Goal: Information Seeking & Learning: Learn about a topic

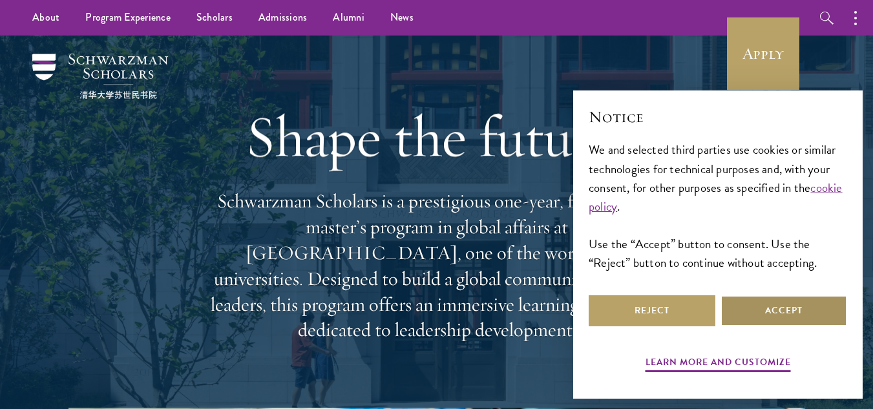
click at [787, 302] on button "Accept" at bounding box center [784, 310] width 127 height 31
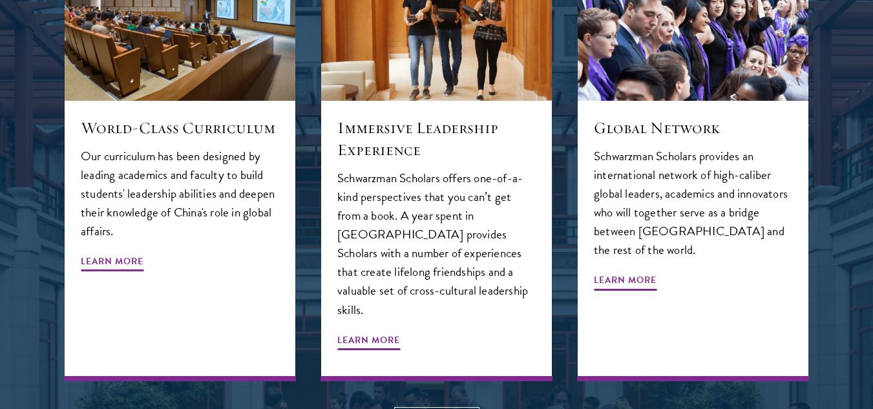
scroll to position [1454, 0]
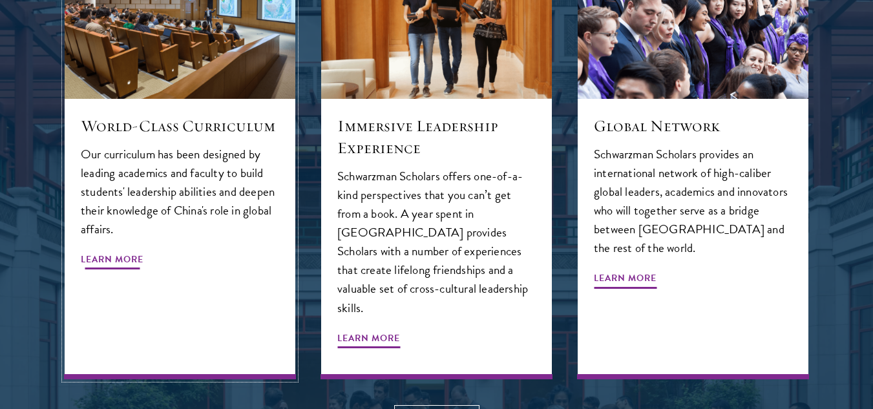
click at [94, 251] on span "Learn More" at bounding box center [112, 261] width 63 height 20
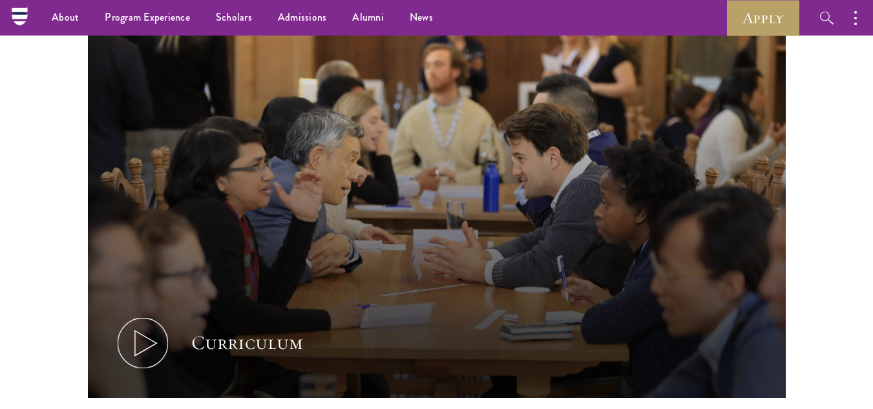
scroll to position [534, 0]
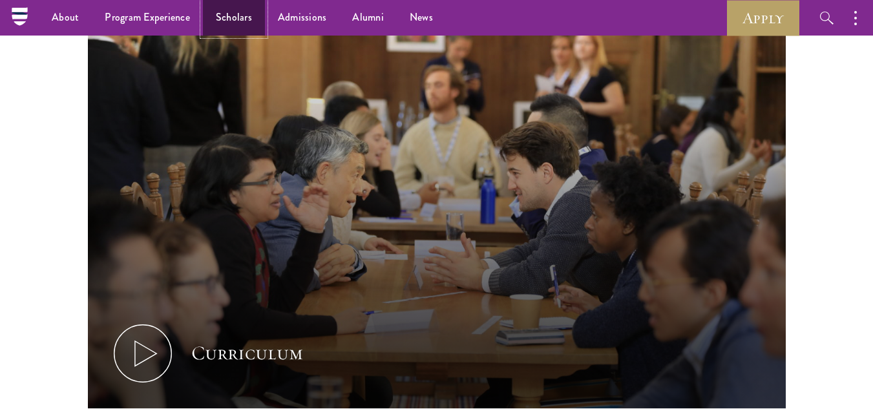
click at [226, 9] on link "Scholars" at bounding box center [234, 18] width 62 height 36
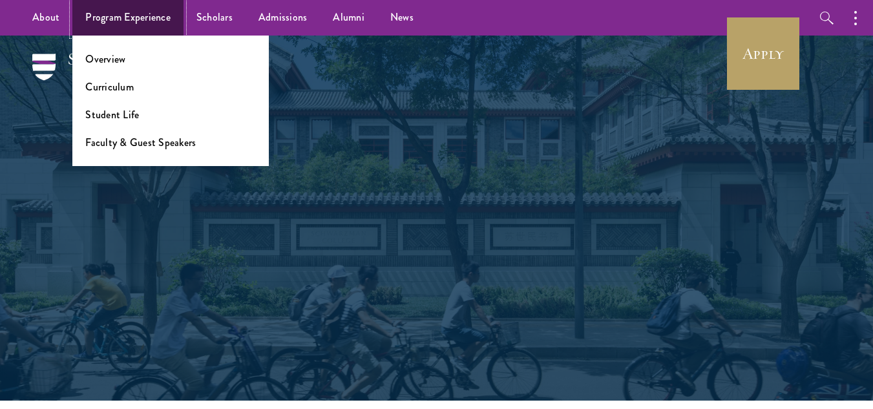
click at [131, 26] on link "Program Experience" at bounding box center [127, 18] width 111 height 36
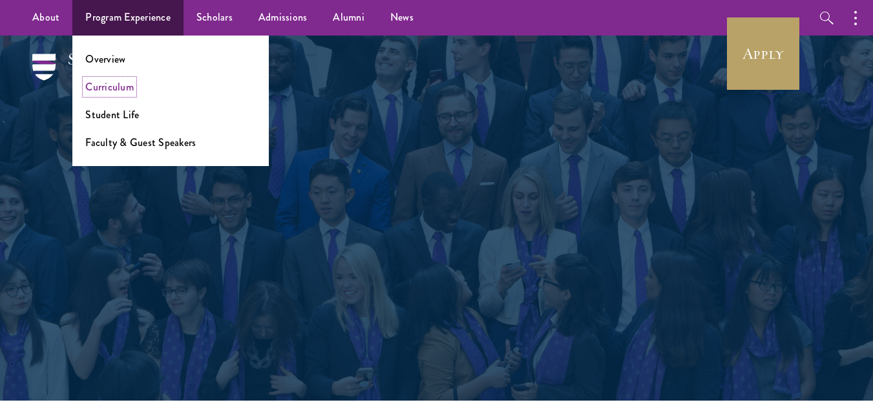
click at [114, 92] on link "Curriculum" at bounding box center [109, 86] width 48 height 15
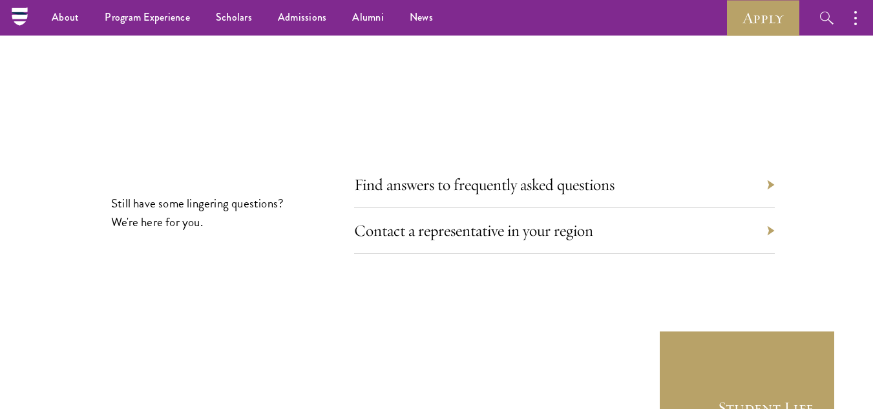
scroll to position [7121, 0]
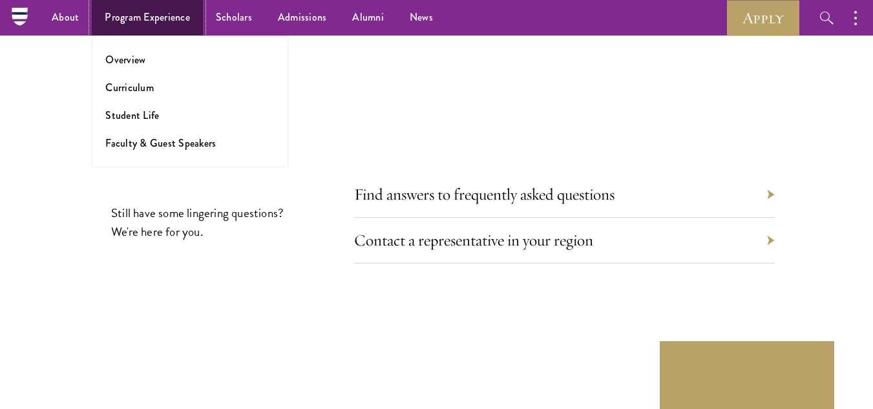
click at [178, 16] on link "Program Experience" at bounding box center [147, 18] width 111 height 36
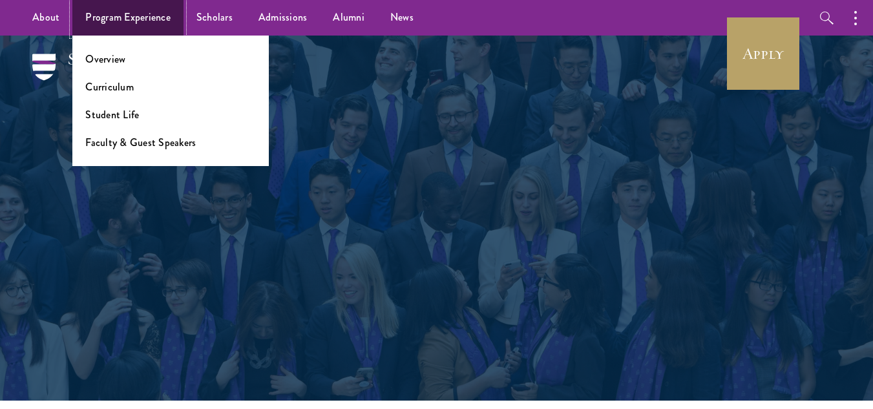
click at [140, 20] on link "Program Experience" at bounding box center [127, 18] width 111 height 36
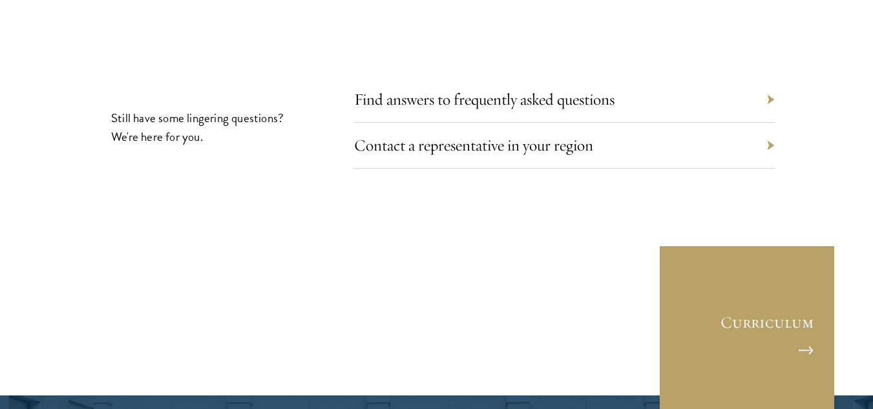
scroll to position [5936, 0]
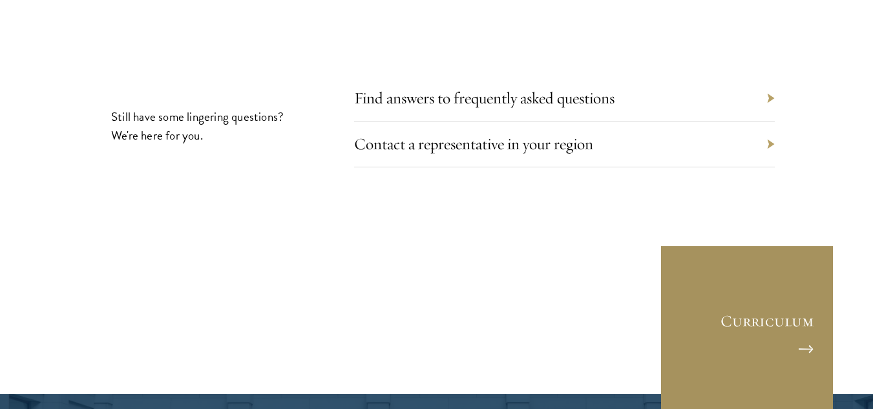
click at [688, 295] on link "Curriculum" at bounding box center [747, 332] width 174 height 174
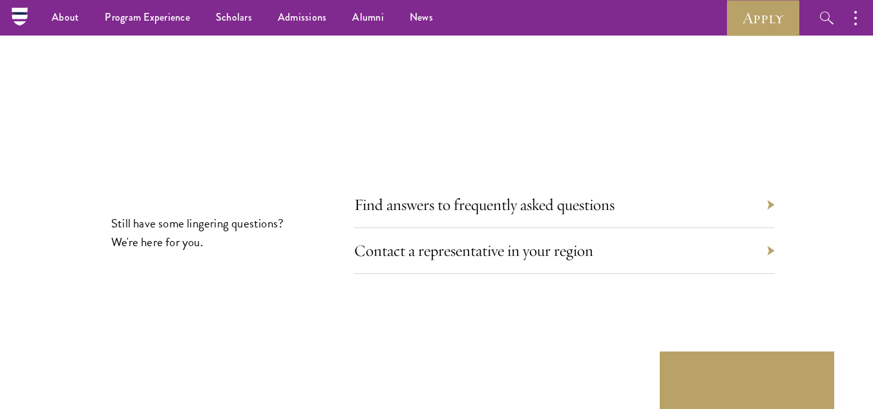
scroll to position [7111, 0]
click at [536, 194] on link "Find answers to frequently asked questions" at bounding box center [494, 204] width 260 height 20
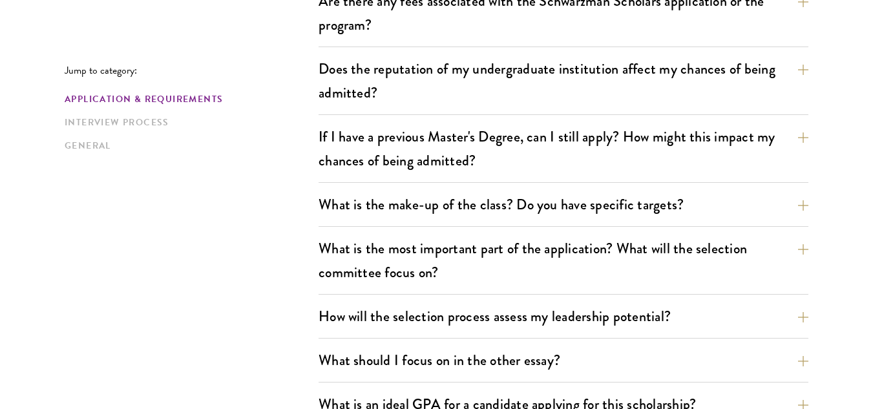
scroll to position [536, 0]
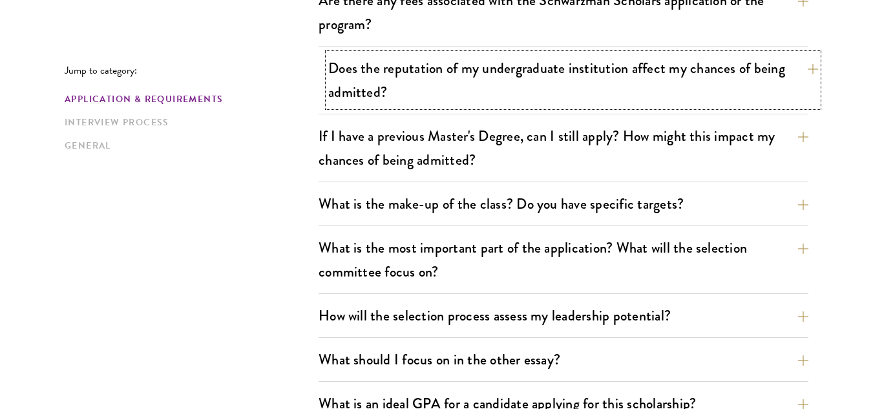
click at [553, 69] on button "Does the reputation of my undergraduate institution affect my chances of being …" at bounding box center [573, 80] width 490 height 53
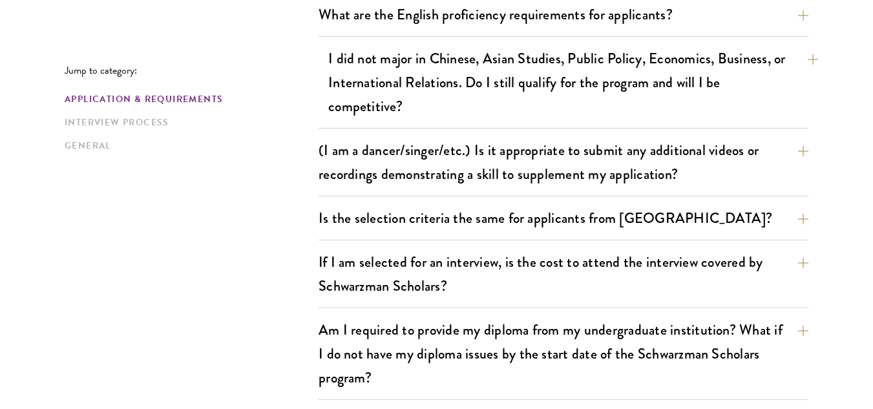
scroll to position [1232, 0]
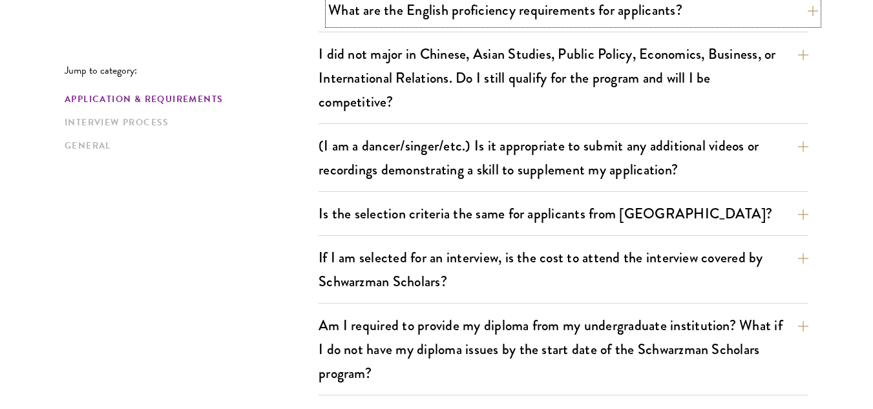
click at [598, 10] on button "What are the English proficiency requirements for applicants?" at bounding box center [573, 9] width 490 height 29
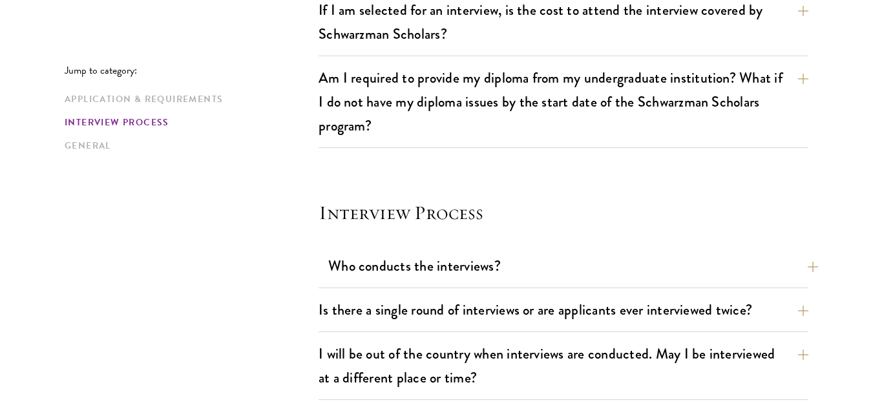
scroll to position [1832, 0]
